Goal: Information Seeking & Learning: Find specific page/section

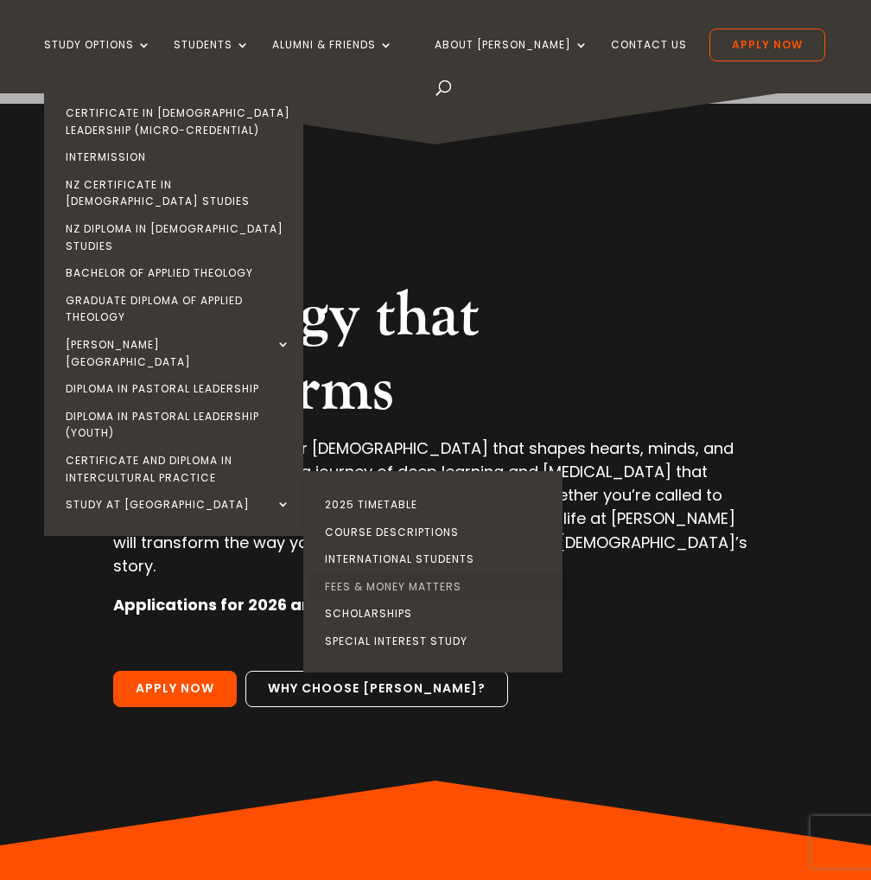
click at [396, 573] on link "Fees & Money Matters" at bounding box center [437, 587] width 259 height 28
